Goal: Task Accomplishment & Management: Manage account settings

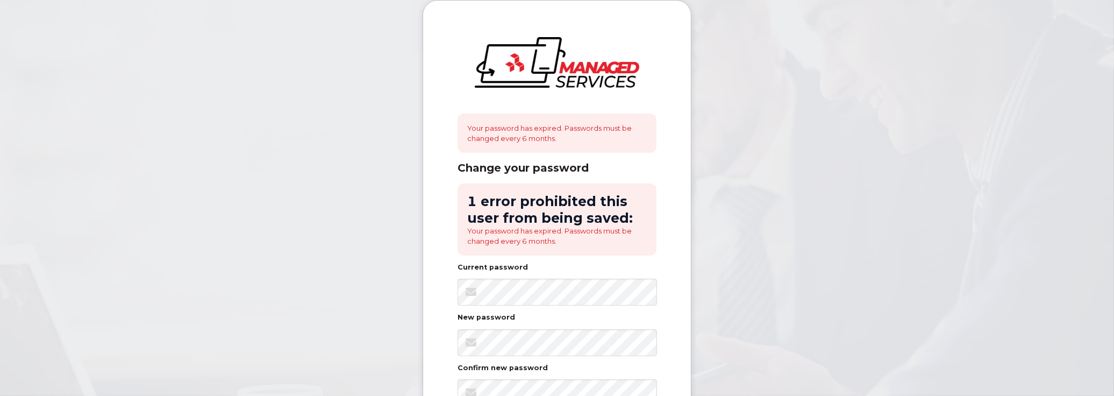
click at [433, 336] on div "Your password has expired. Passwords must be changed every 6 months. Change you…" at bounding box center [557, 239] width 268 height 476
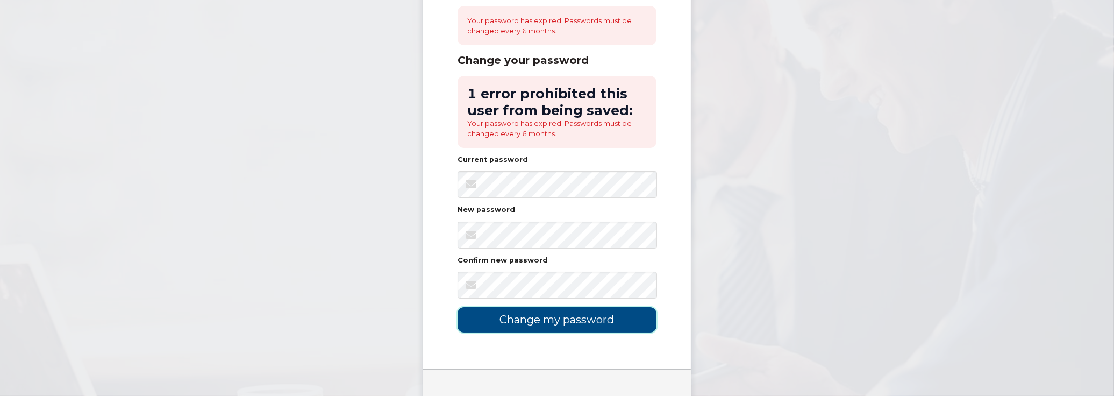
click at [470, 319] on input "Change my password" at bounding box center [556, 319] width 199 height 25
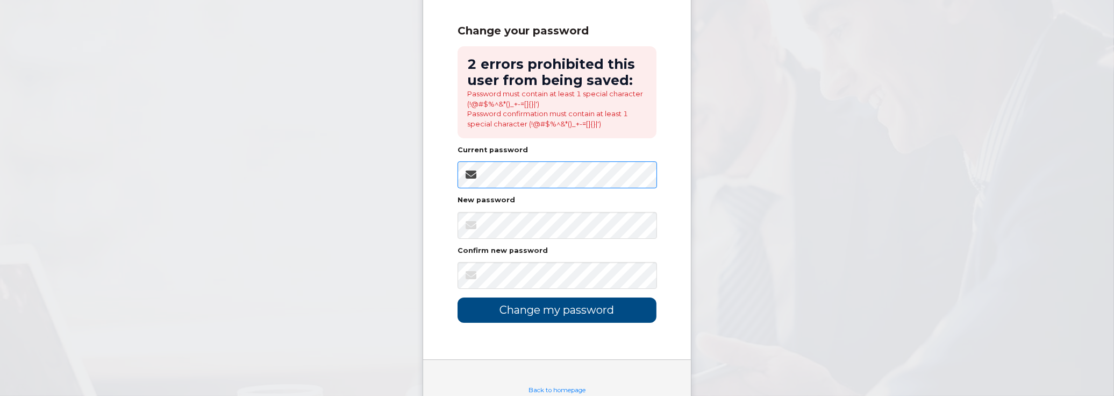
scroll to position [129, 0]
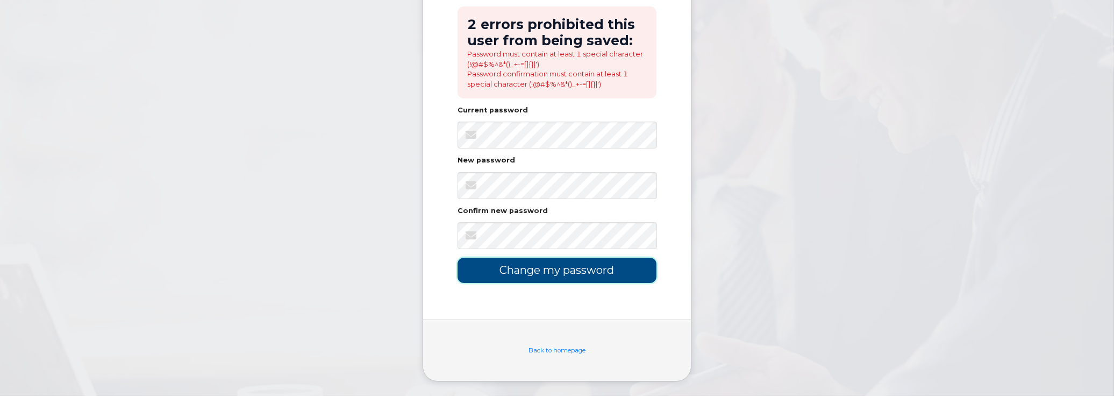
click at [551, 269] on input "Change my password" at bounding box center [556, 269] width 199 height 25
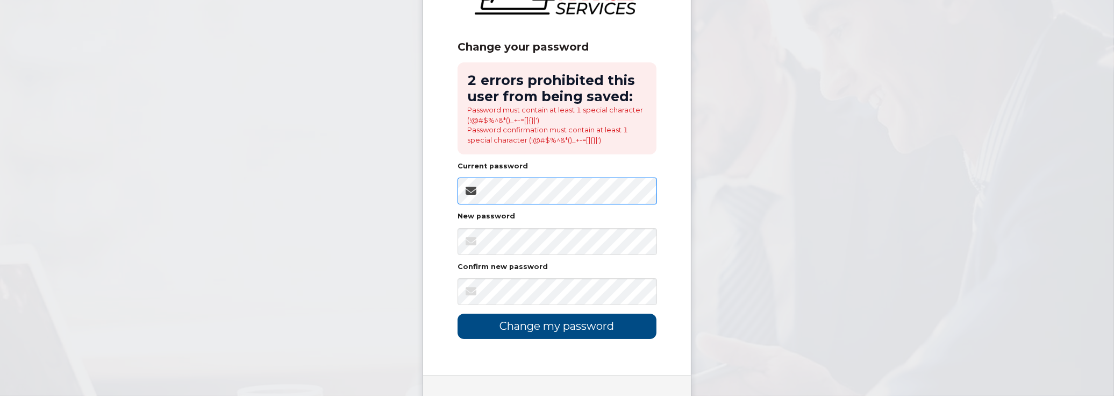
scroll to position [108, 0]
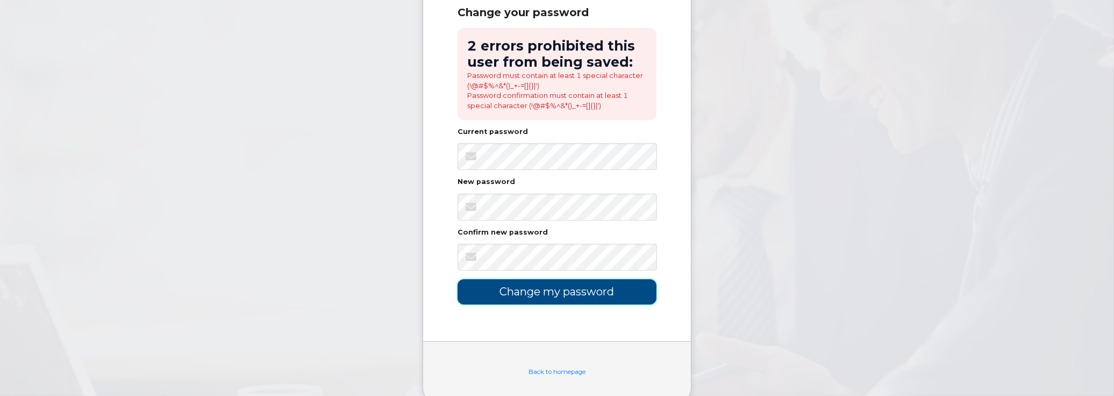
click at [539, 289] on input "Change my password" at bounding box center [556, 291] width 199 height 25
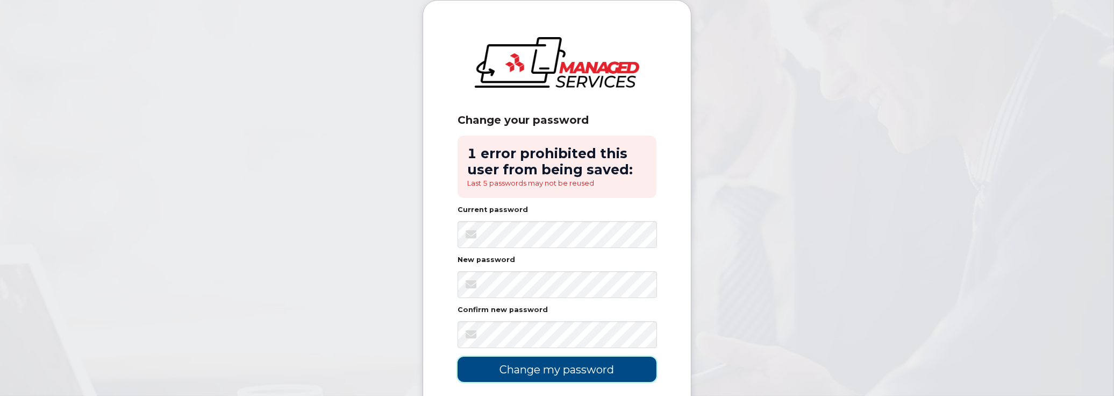
click at [546, 370] on input "Change my password" at bounding box center [556, 368] width 199 height 25
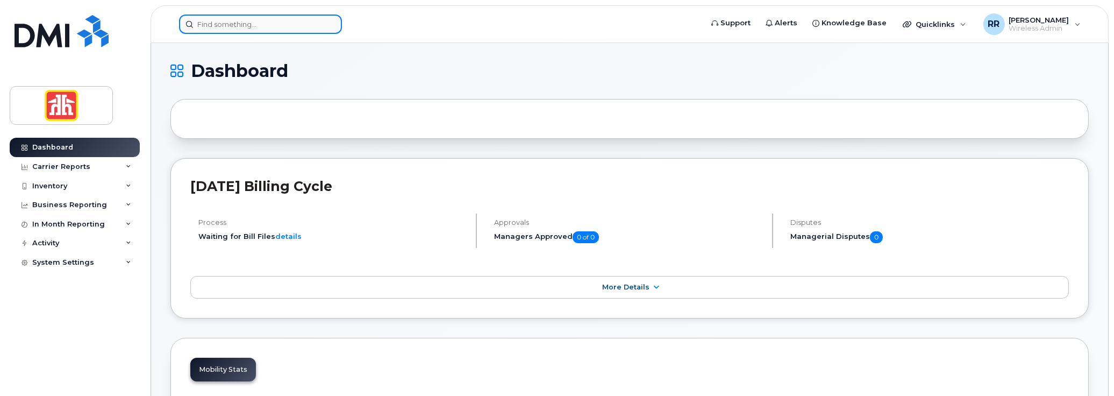
click at [230, 21] on input at bounding box center [260, 24] width 163 height 19
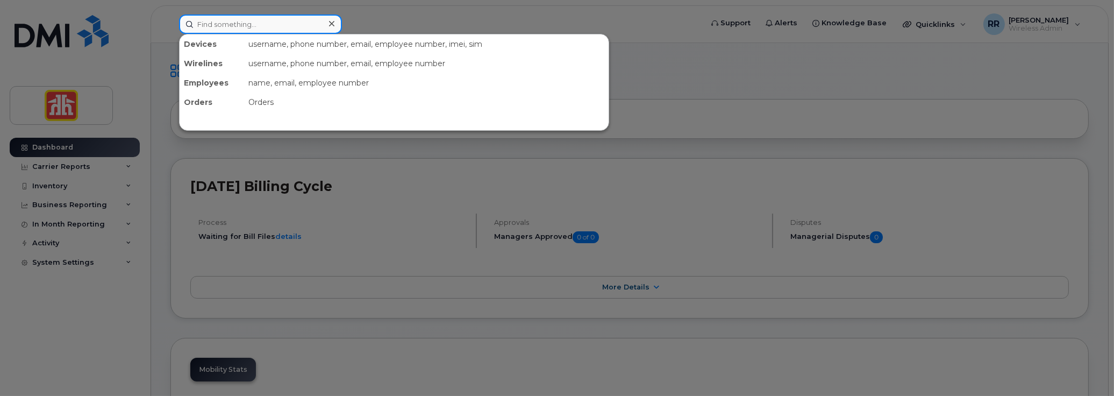
paste input "2263393383"
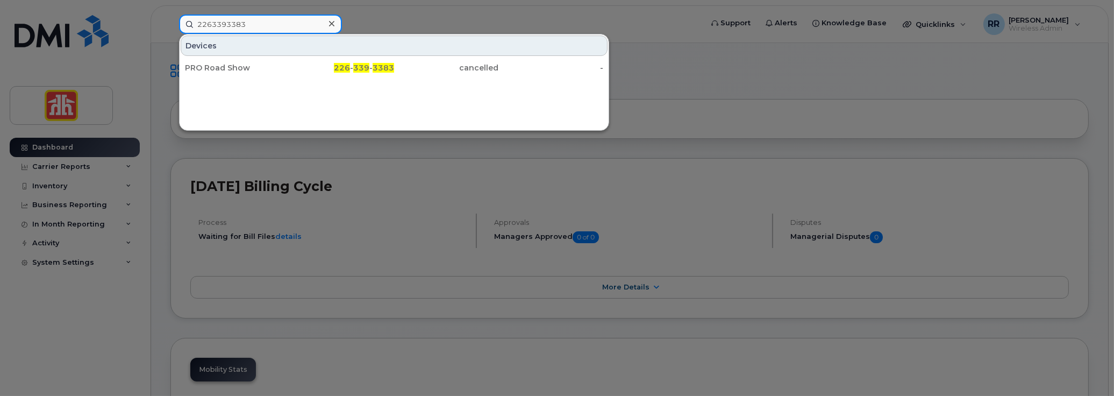
type input "2263393383"
click at [257, 77] on div "PRO Road Show 226 - 339 - 3383 cancelled -" at bounding box center [394, 68] width 429 height 22
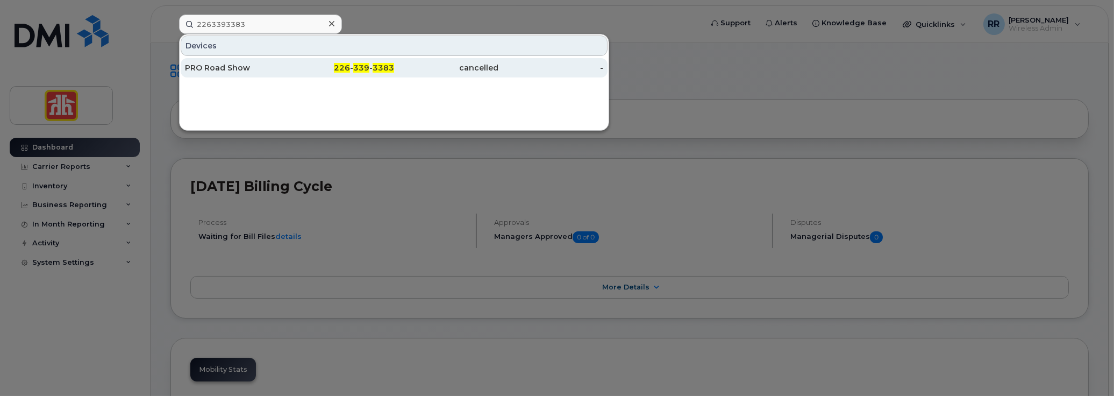
click at [258, 72] on div "PRO Road Show" at bounding box center [237, 67] width 105 height 19
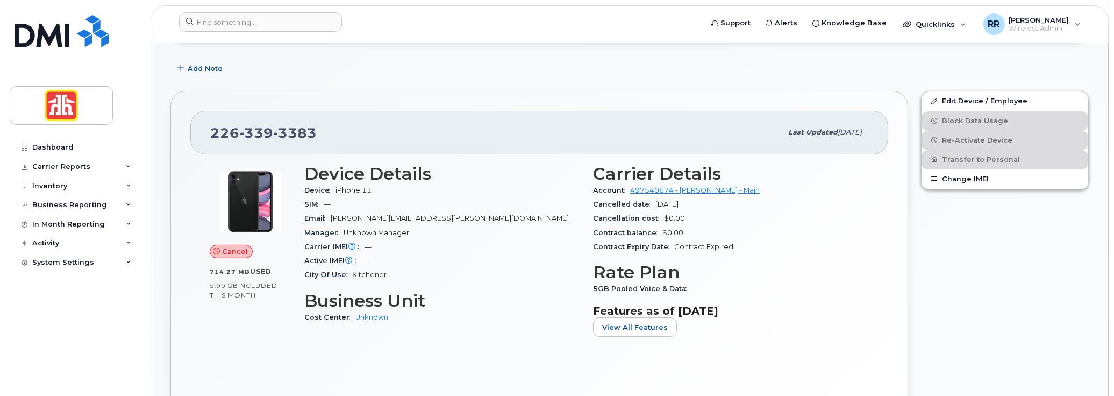
scroll to position [269, 0]
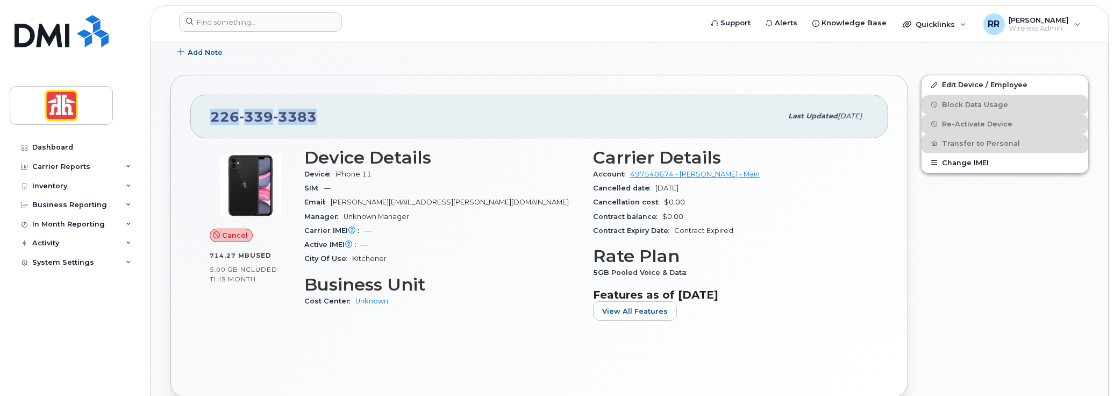
drag, startPoint x: 211, startPoint y: 113, endPoint x: 324, endPoint y: 115, distance: 112.9
click at [324, 115] on div "226 339 3383" at bounding box center [495, 116] width 571 height 23
copy span "226 339 3383"
